Goal: Task Accomplishment & Management: Complete application form

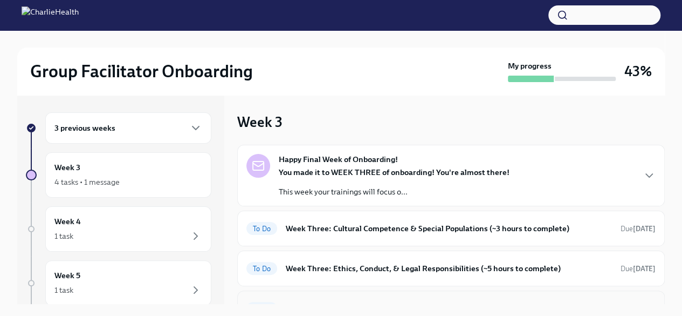
click at [656, 299] on div "To Do Week Three: Final Onboarding Tasks (~1.5 hours to complete) Due [DATE]" at bounding box center [451, 308] width 428 height 36
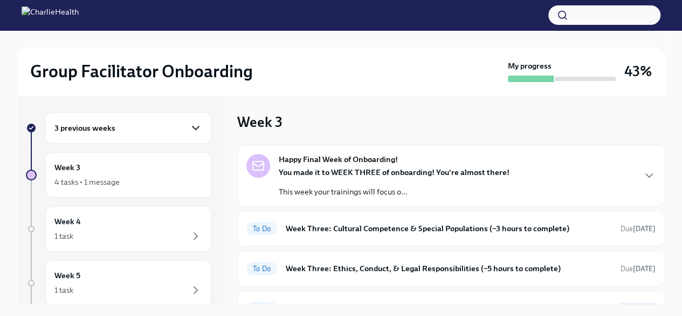
click at [191, 125] on icon "button" at bounding box center [195, 127] width 13 height 13
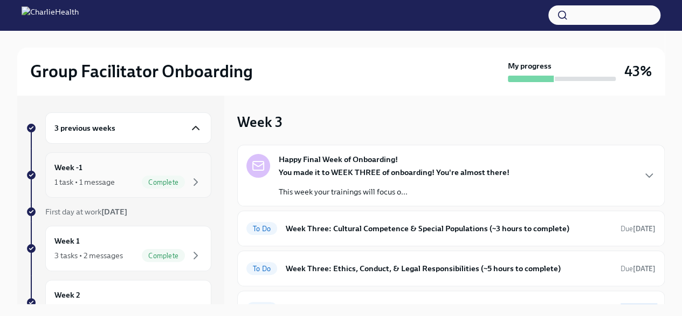
click at [127, 175] on div "1 task • 1 message Complete" at bounding box center [128, 181] width 148 height 13
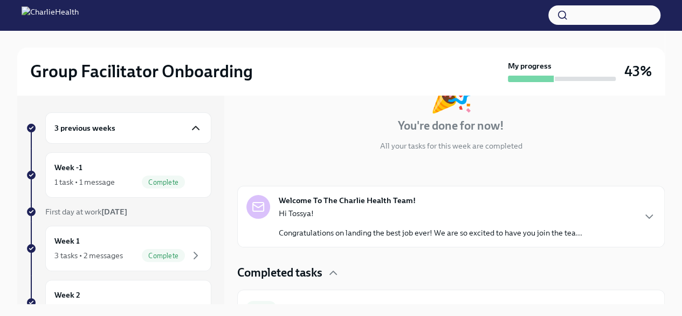
scroll to position [106, 0]
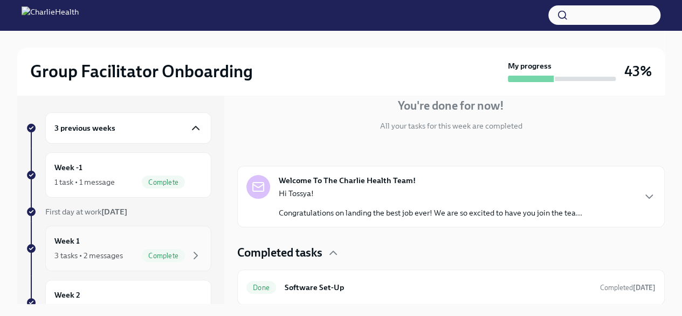
click at [97, 235] on div "Week 1 3 tasks • 2 messages Complete" at bounding box center [128, 248] width 148 height 27
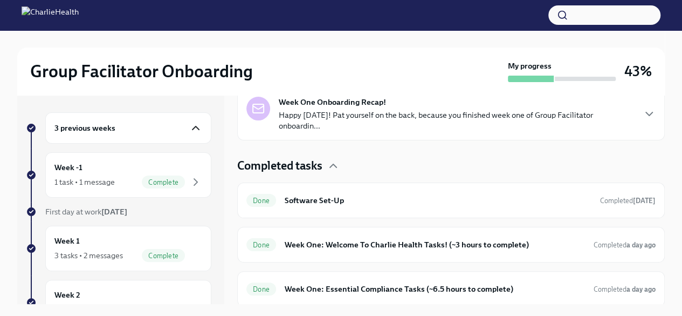
scroll to position [244, 0]
click at [94, 292] on div "Week 2 4 tasks • 2 messages" at bounding box center [128, 302] width 148 height 27
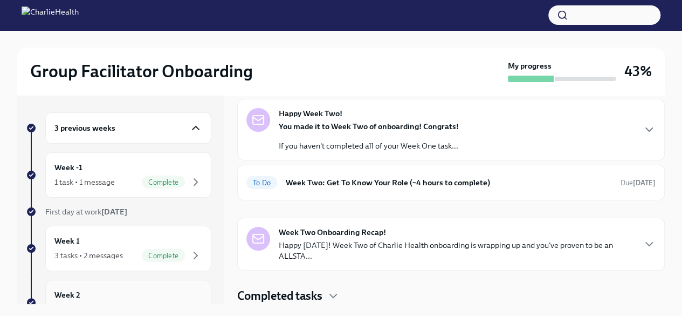
scroll to position [44, 0]
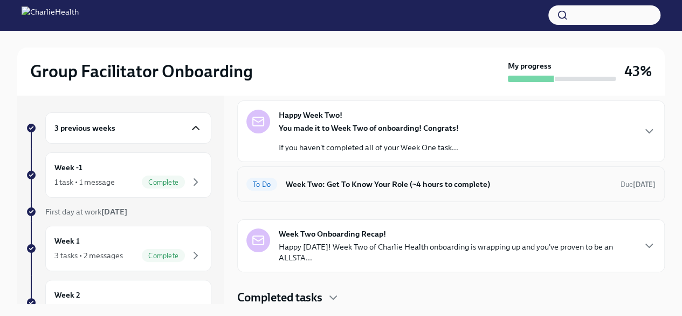
click at [312, 182] on h6 "Week Two: Get To Know Your Role (~4 hours to complete)" at bounding box center [449, 184] width 326 height 12
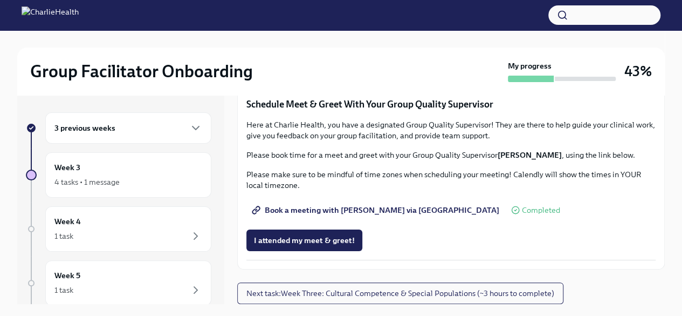
scroll to position [1059, 0]
click at [349, 211] on span "Book a meeting with [PERSON_NAME] via [GEOGRAPHIC_DATA]" at bounding box center [376, 209] width 245 height 11
click at [538, 293] on span "Next task : Week Three: Cultural Competence & Special Populations (~3 hours to …" at bounding box center [400, 292] width 308 height 11
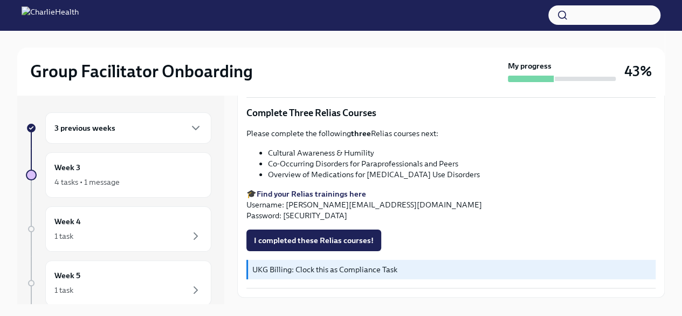
scroll to position [884, 0]
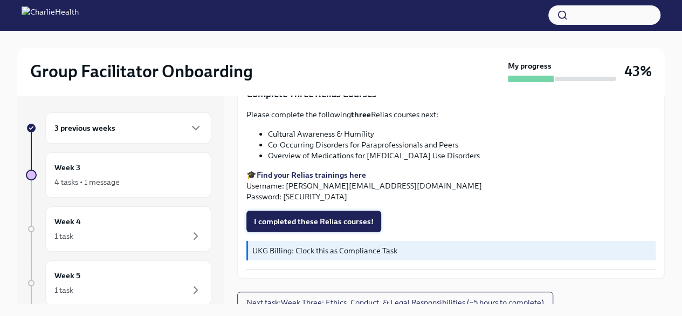
click at [341, 211] on button "I completed these Relias courses!" at bounding box center [313, 221] width 135 height 22
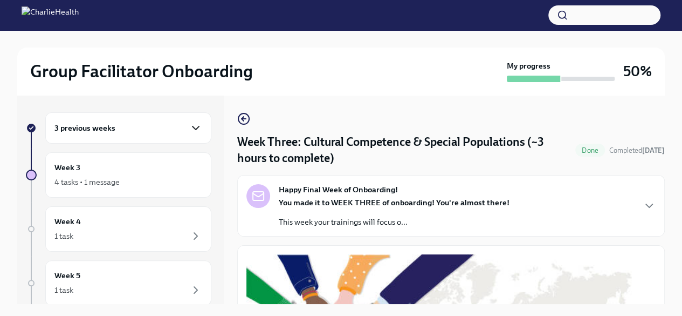
click at [189, 129] on icon "button" at bounding box center [195, 127] width 13 height 13
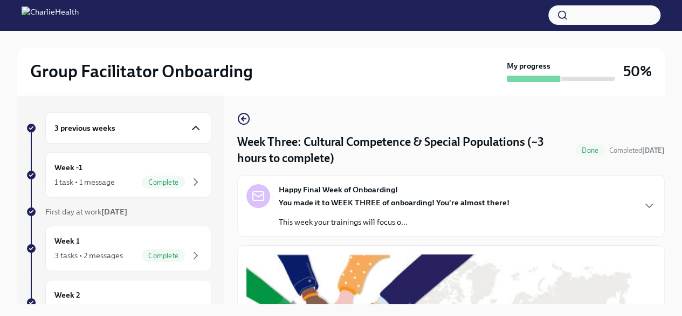
click at [189, 129] on icon "button" at bounding box center [195, 127] width 13 height 13
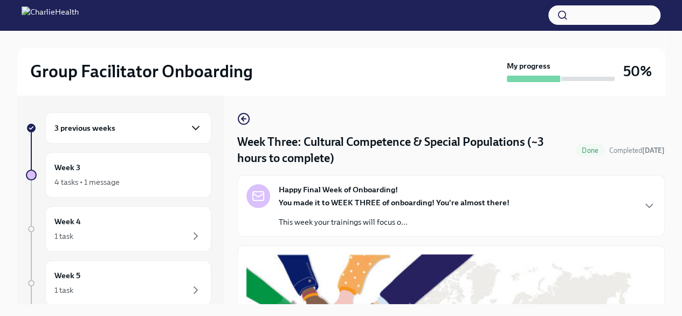
click at [189, 126] on icon "button" at bounding box center [195, 127] width 13 height 13
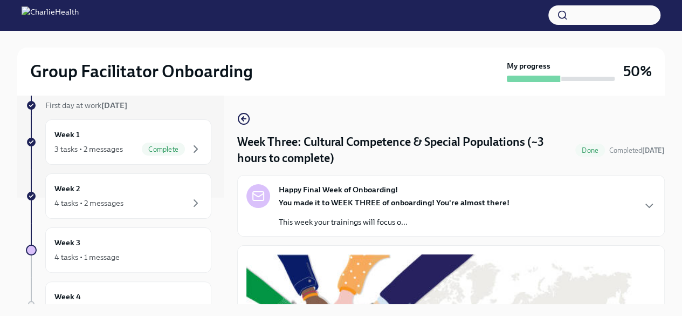
scroll to position [108, 0]
click at [180, 207] on div "Week 2 4 tasks • 2 messages" at bounding box center [128, 194] width 166 height 45
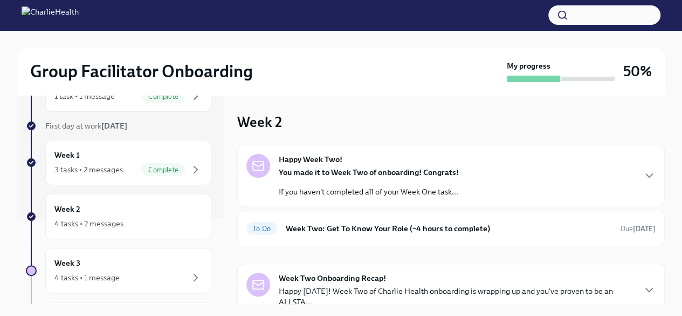
scroll to position [86, 0]
click at [142, 225] on div "4 tasks • 2 messages" at bounding box center [128, 222] width 148 height 13
click at [301, 225] on h6 "Week Two: Get To Know Your Role (~4 hours to complete)" at bounding box center [449, 228] width 326 height 12
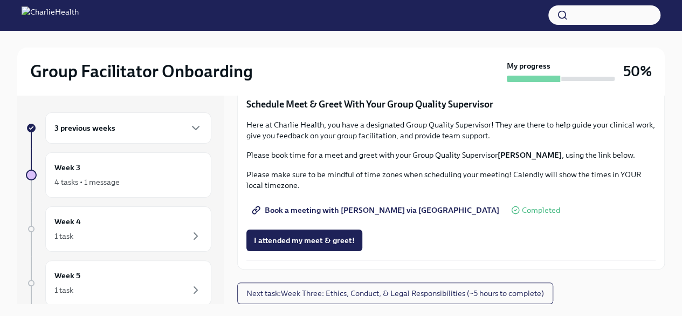
scroll to position [1059, 0]
click at [129, 238] on div "1 task" at bounding box center [128, 235] width 148 height 13
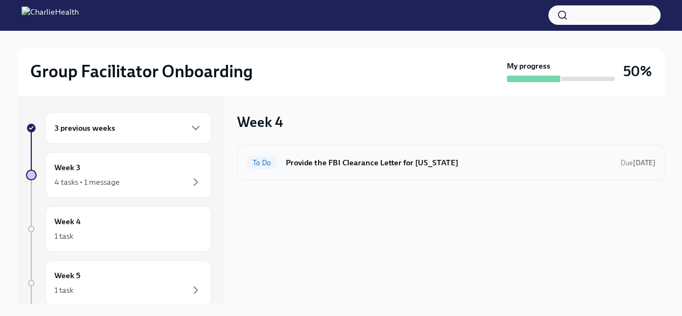
click at [265, 161] on span "To Do" at bounding box center [261, 163] width 31 height 8
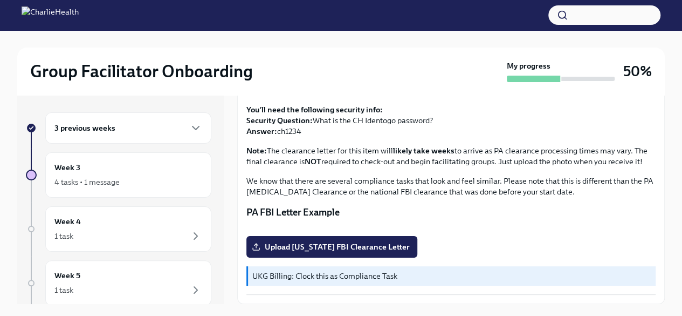
scroll to position [257, 0]
click at [325, 248] on span "Upload [US_STATE] FBI Clearance Letter" at bounding box center [332, 246] width 156 height 11
click at [0, 0] on input "Upload [US_STATE] FBI Clearance Letter" at bounding box center [0, 0] width 0 height 0
